Goal: Find specific page/section: Find specific page/section

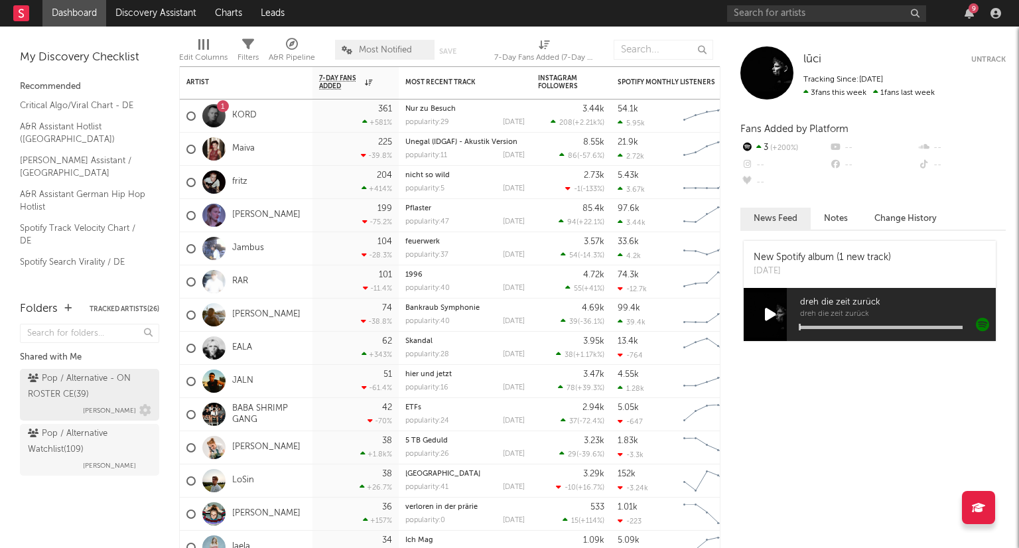
click at [121, 388] on div "Pop / Alternative - ON ROSTER CE ( 39 )" at bounding box center [88, 387] width 120 height 32
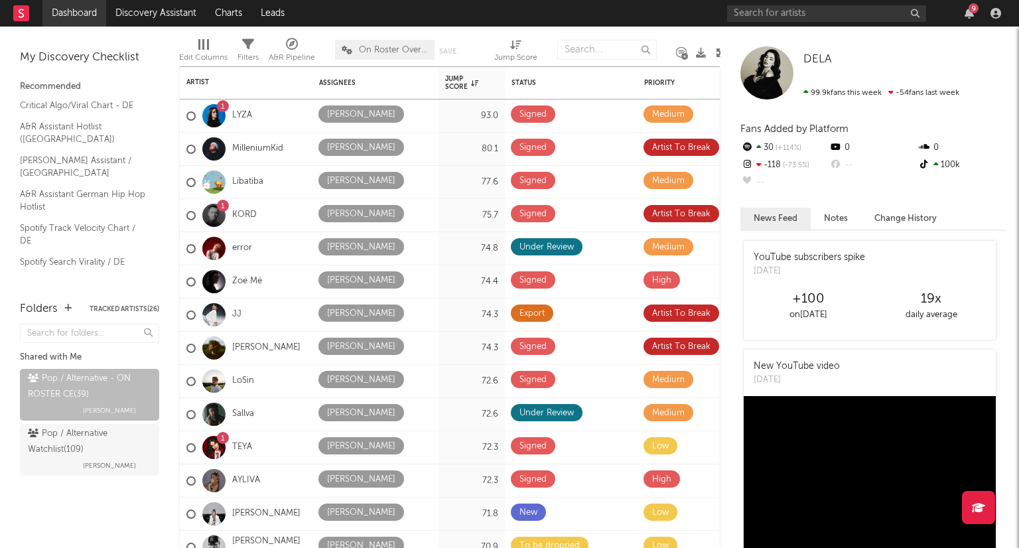
click at [90, 18] on link "Dashboard" at bounding box center [74, 13] width 64 height 27
